Goal: Transaction & Acquisition: Purchase product/service

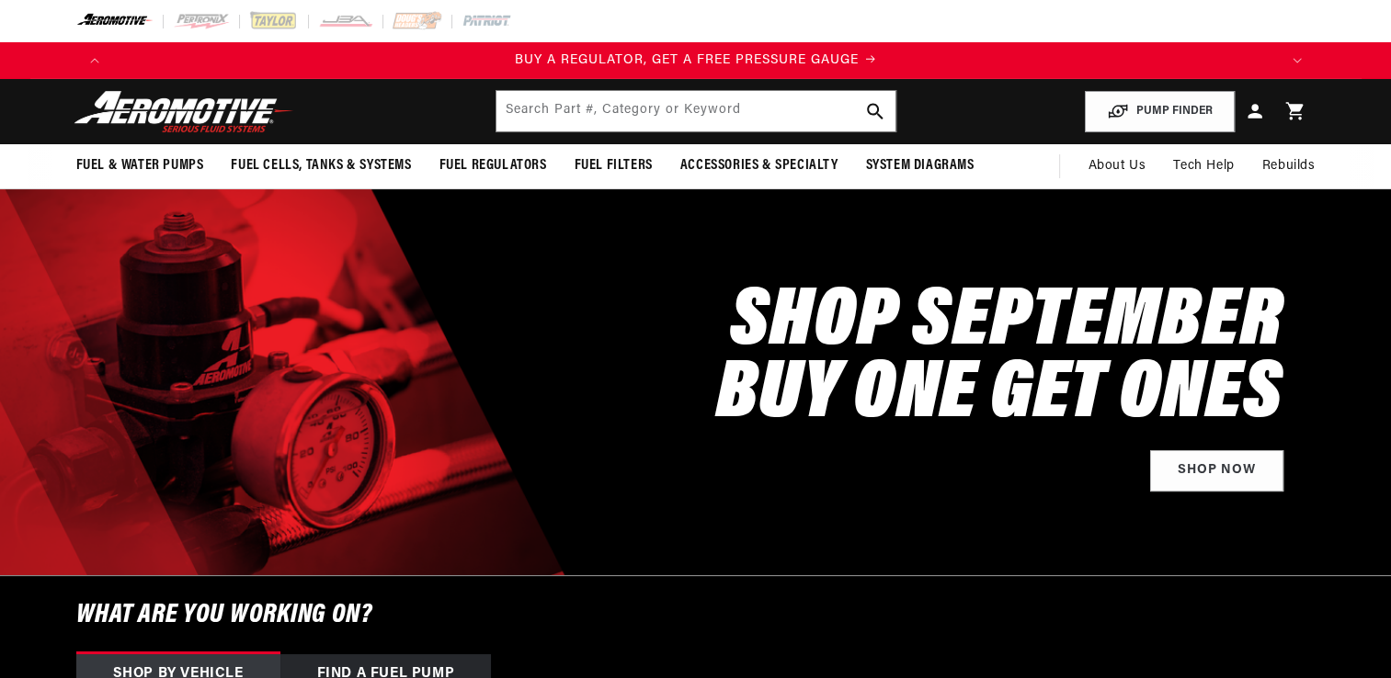
scroll to position [0, 1165]
click at [726, 89] on header "Fuel & Water Pumps Back In-Tank In-Line Fuel Pumps" at bounding box center [695, 111] width 1331 height 65
click at [725, 101] on input "text" at bounding box center [695, 111] width 399 height 40
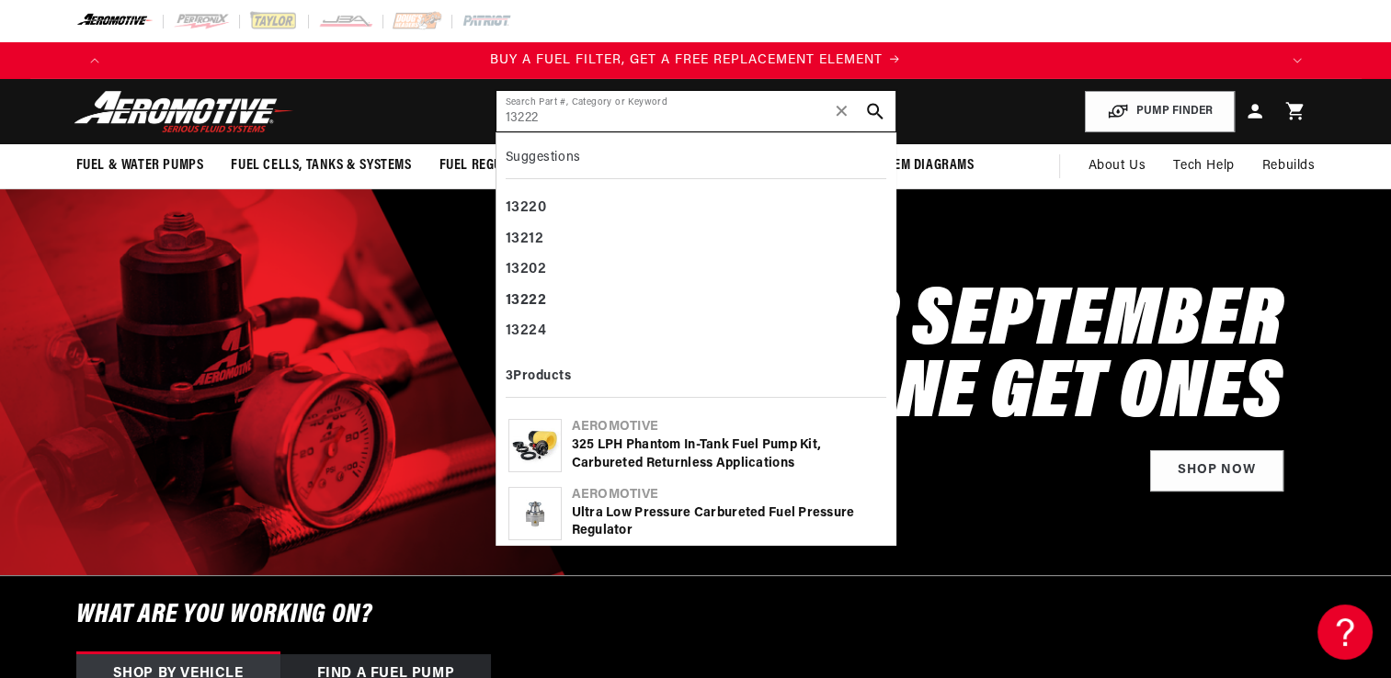
type input "13222"
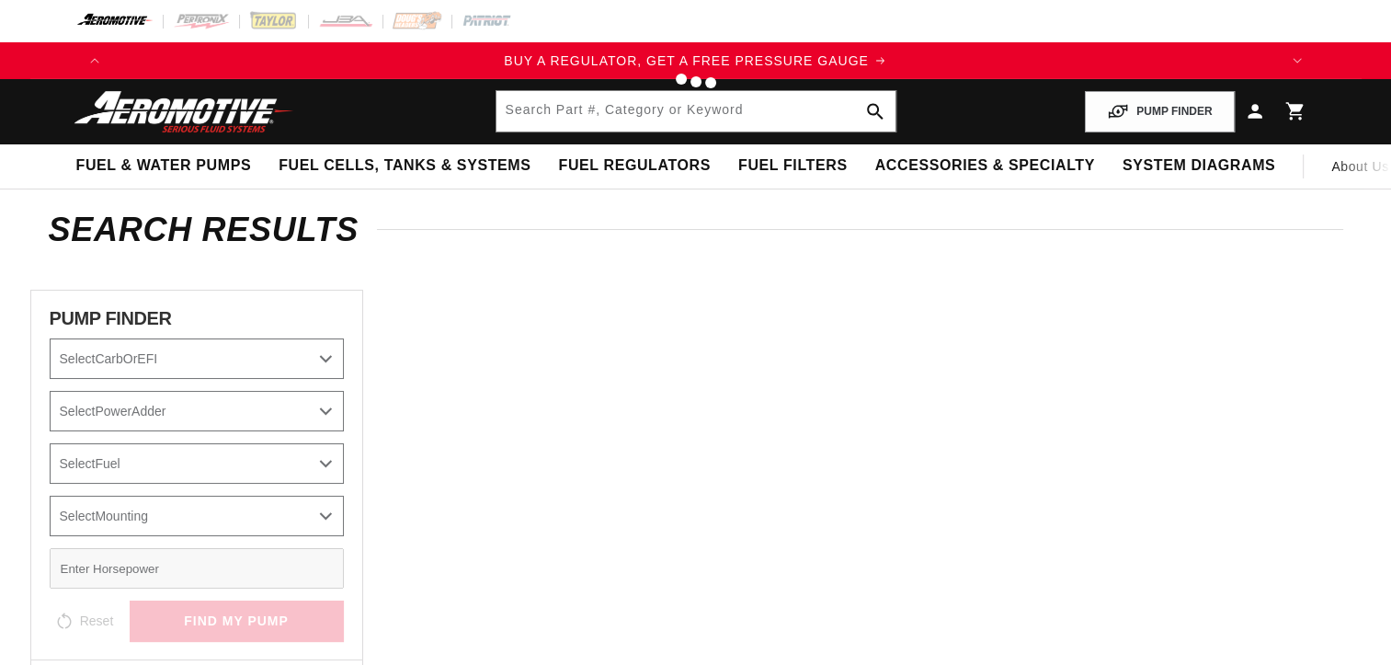
type input "13222"
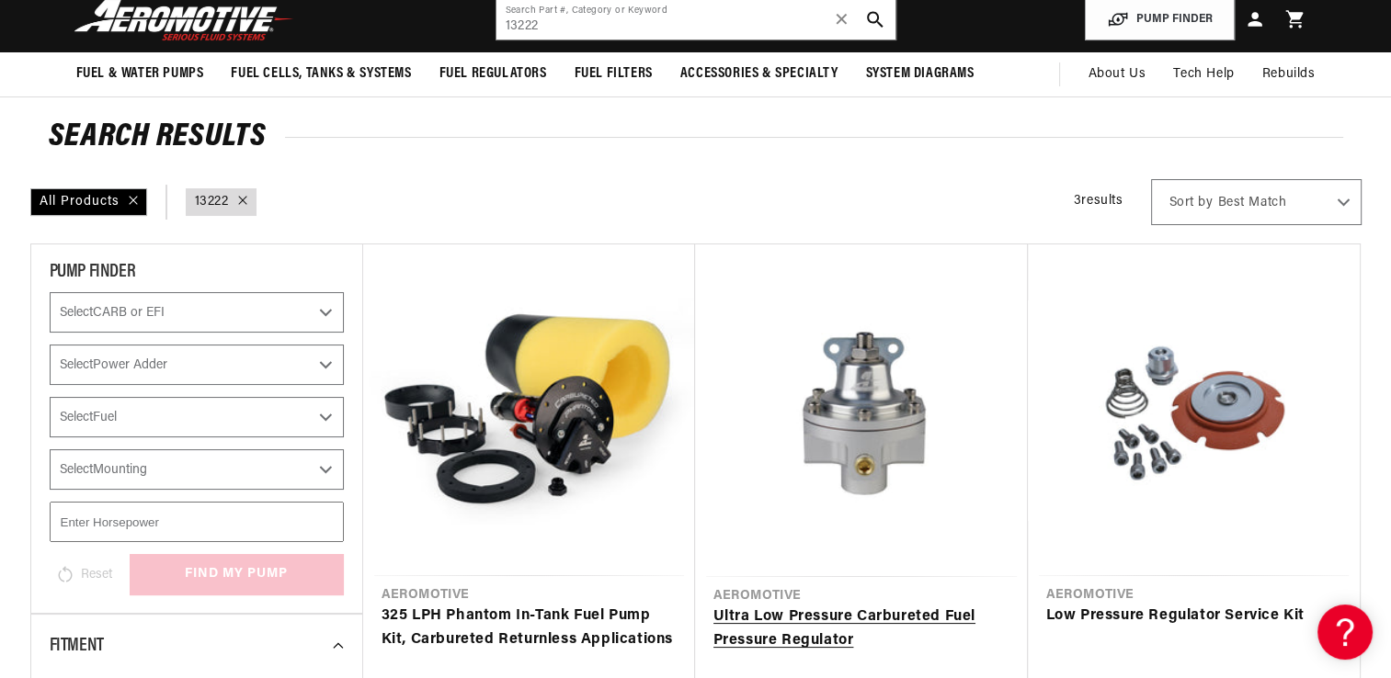
scroll to position [276, 0]
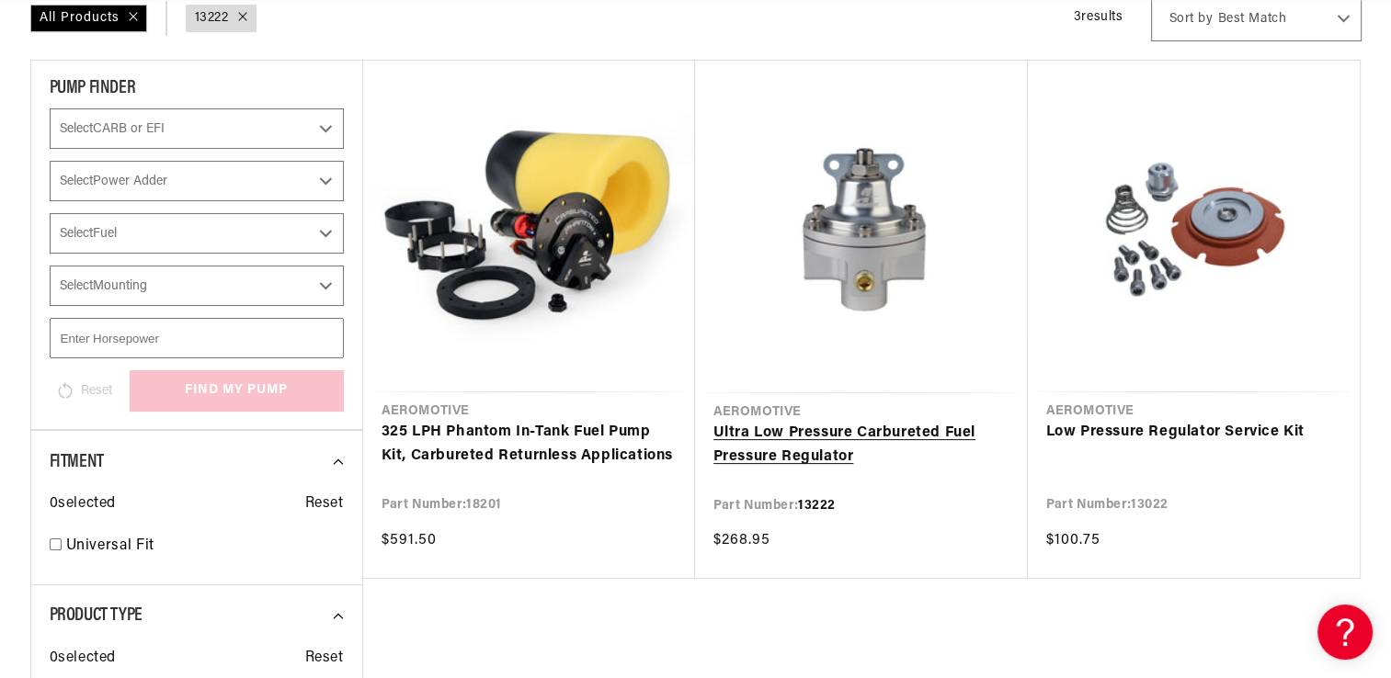
click at [881, 437] on link "Ultra Low Pressure Carbureted Fuel Pressure Regulator" at bounding box center [861, 445] width 296 height 47
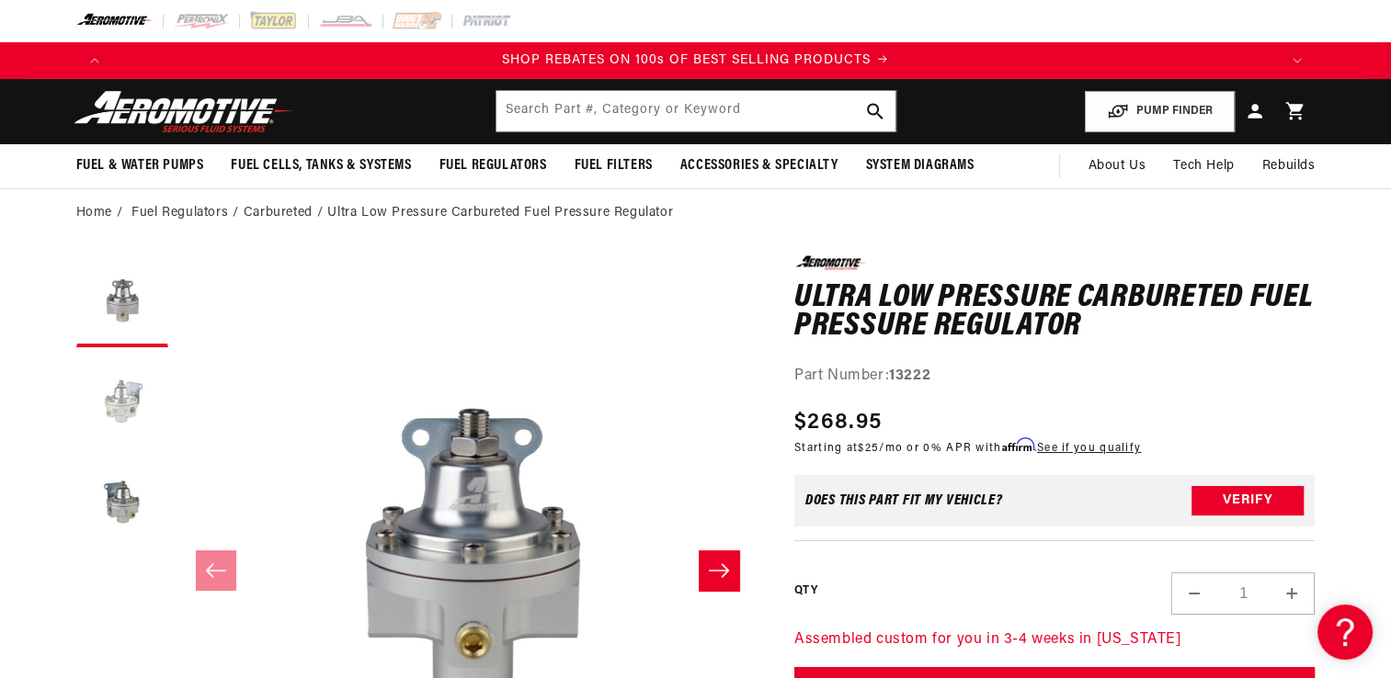
click at [139, 395] on button "Load image 2 in gallery view" at bounding box center [122, 403] width 92 height 92
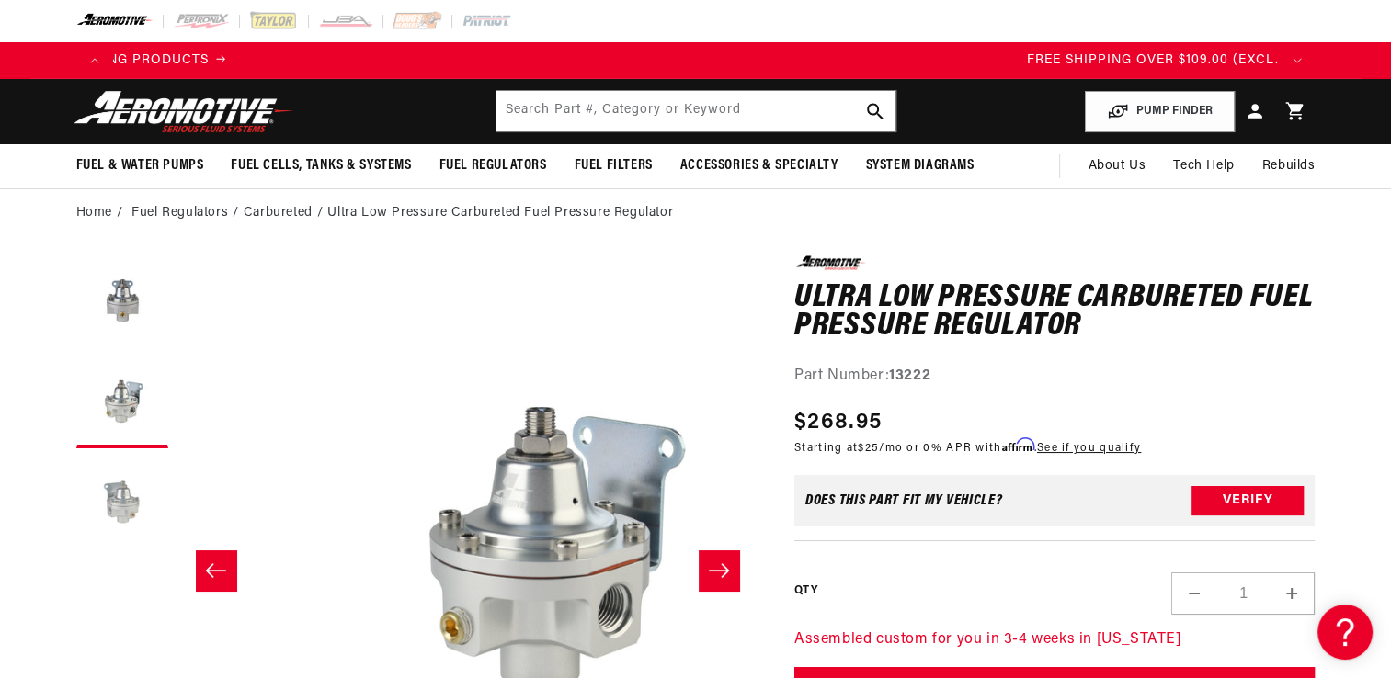
scroll to position [0, 580]
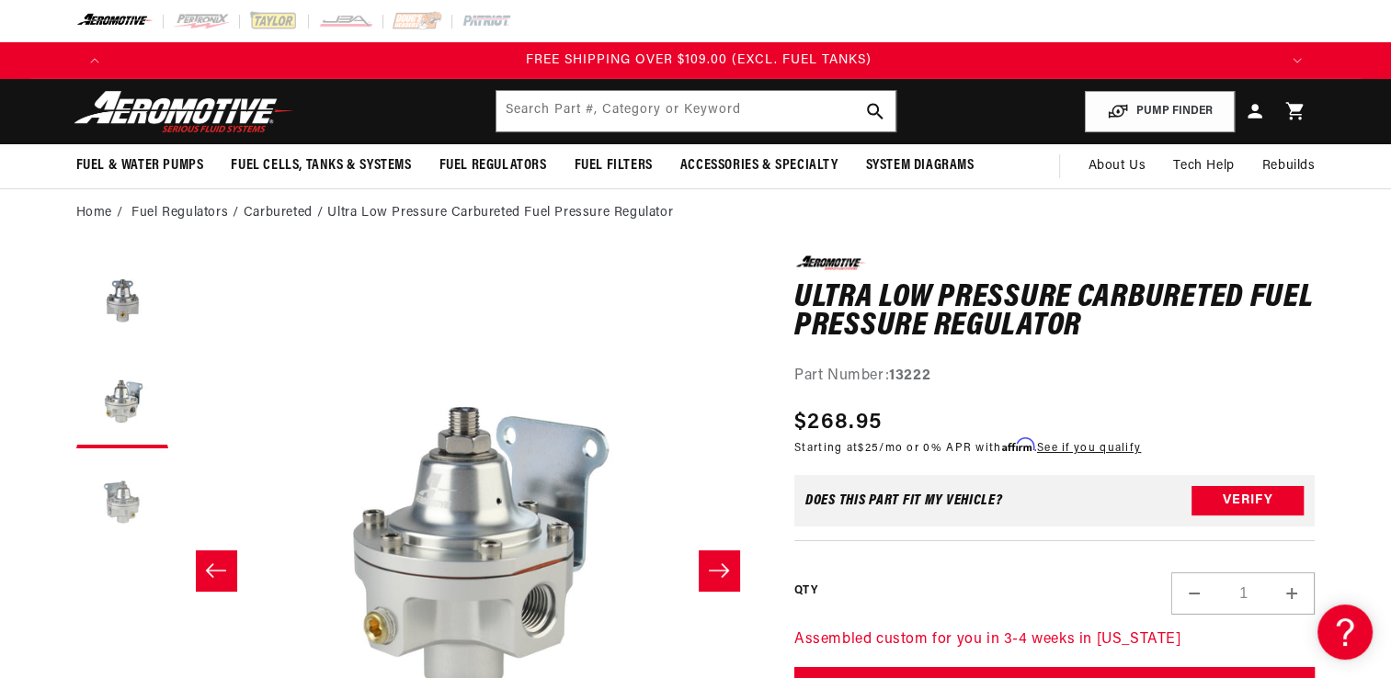
click at [132, 516] on button "Load image 3 in gallery view" at bounding box center [122, 504] width 92 height 92
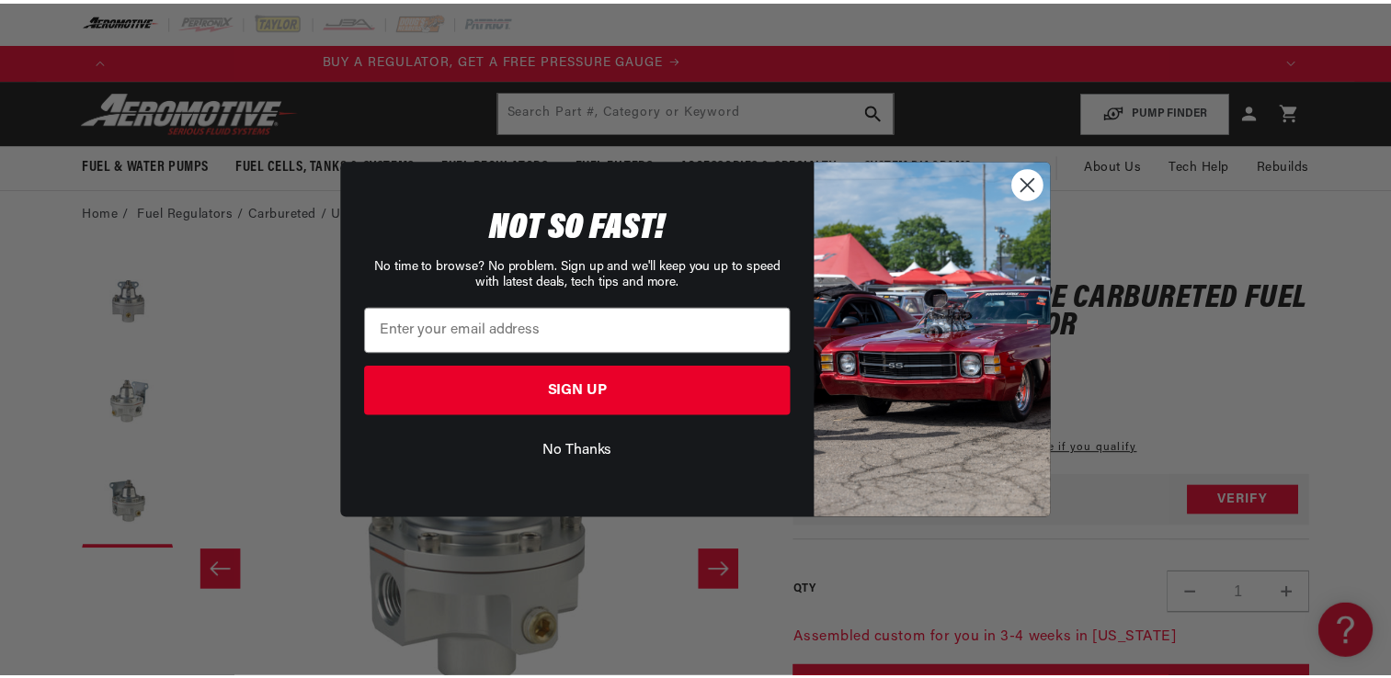
scroll to position [0, 0]
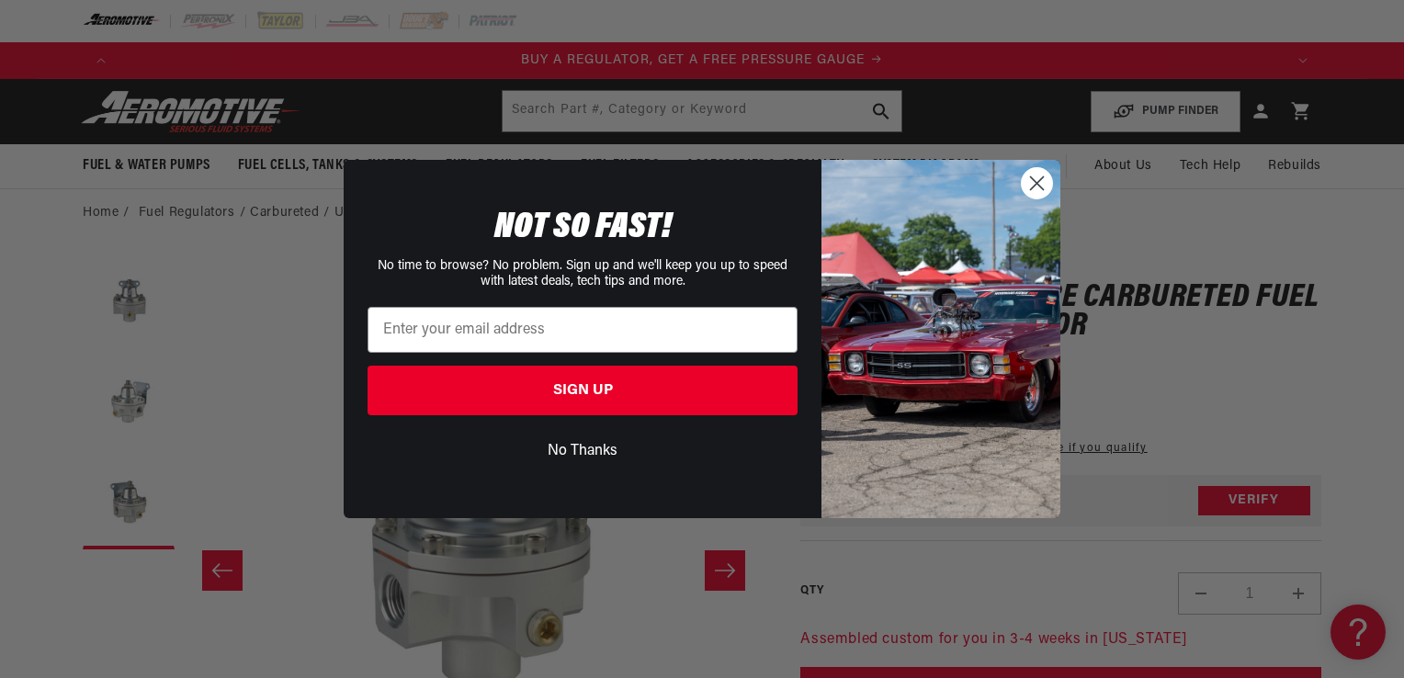
click at [1036, 181] on icon "Close dialog" at bounding box center [1037, 182] width 13 height 13
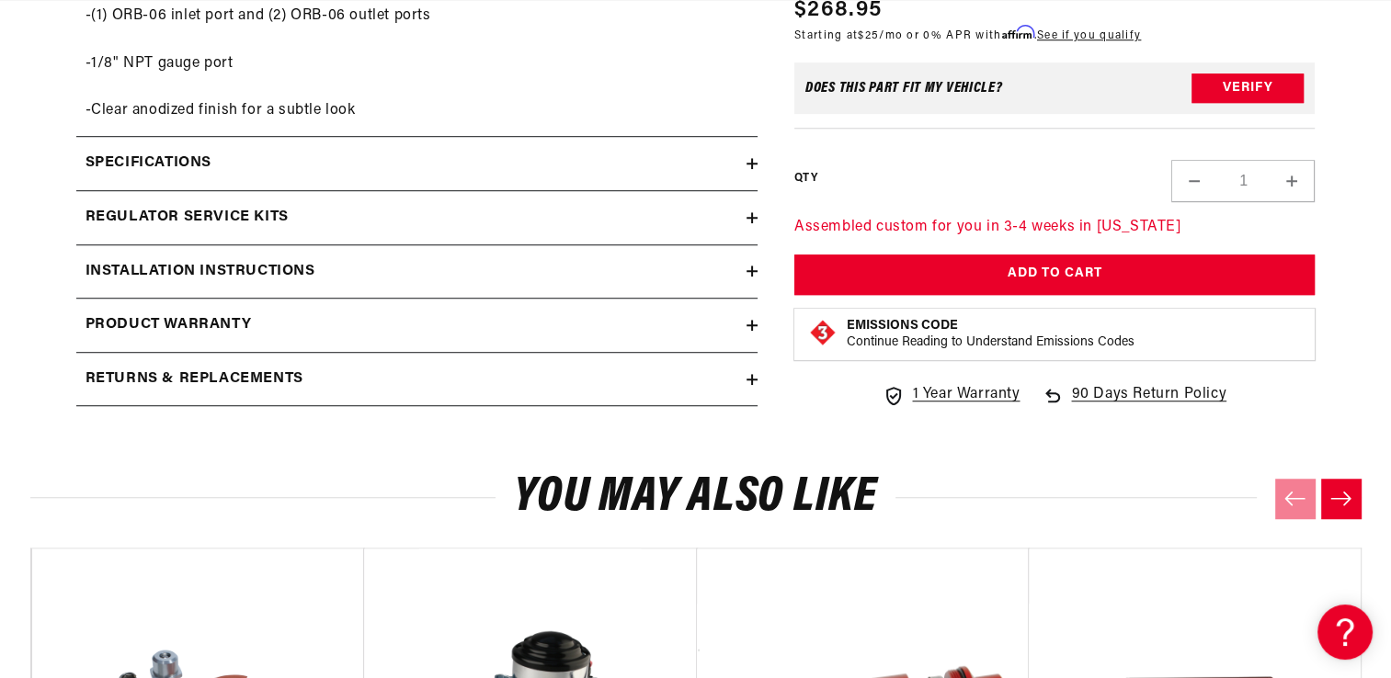
scroll to position [1287, 0]
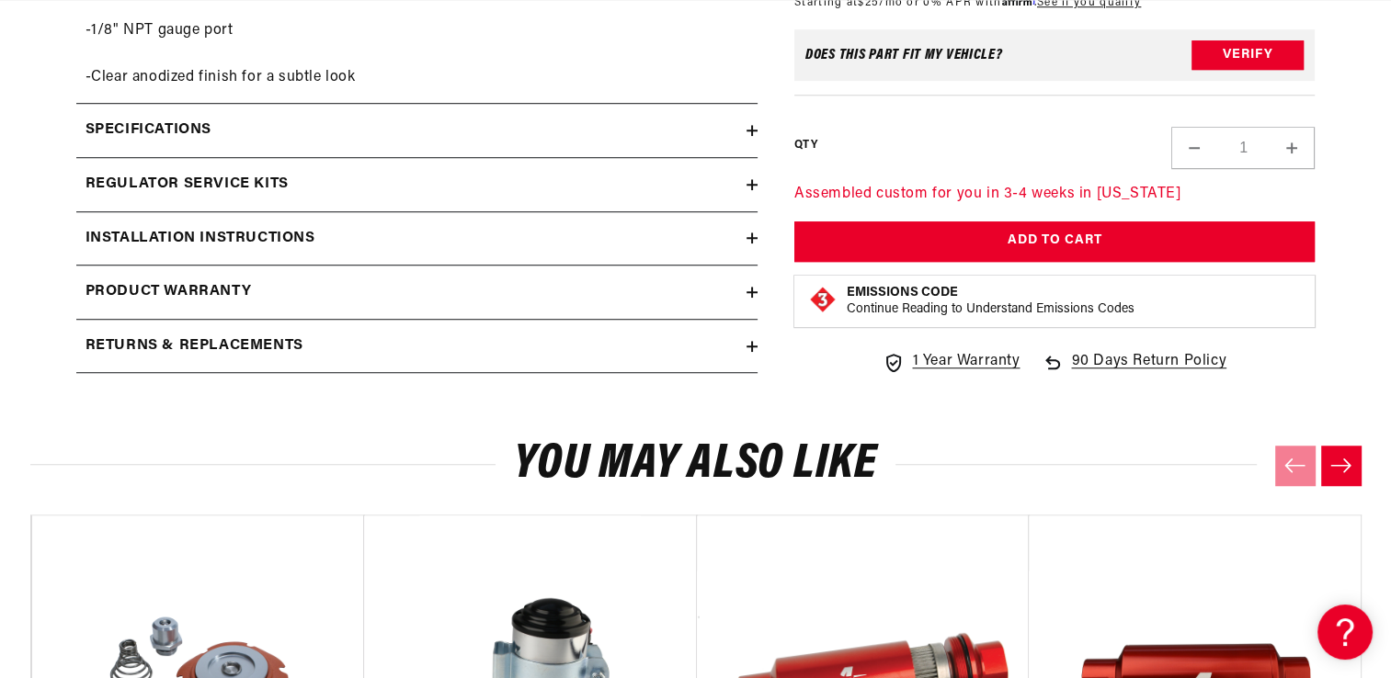
click at [754, 288] on icon at bounding box center [751, 292] width 11 height 11
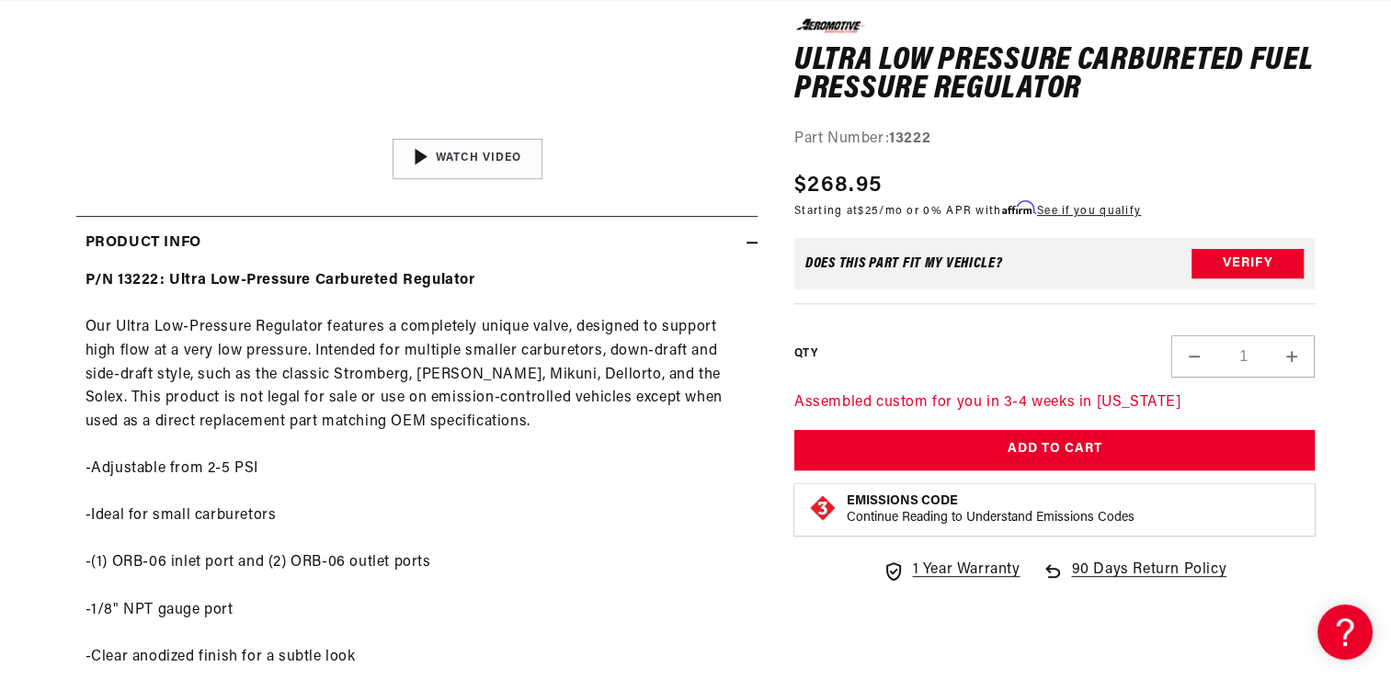
scroll to position [460, 0]
